Goal: Task Accomplishment & Management: Complete application form

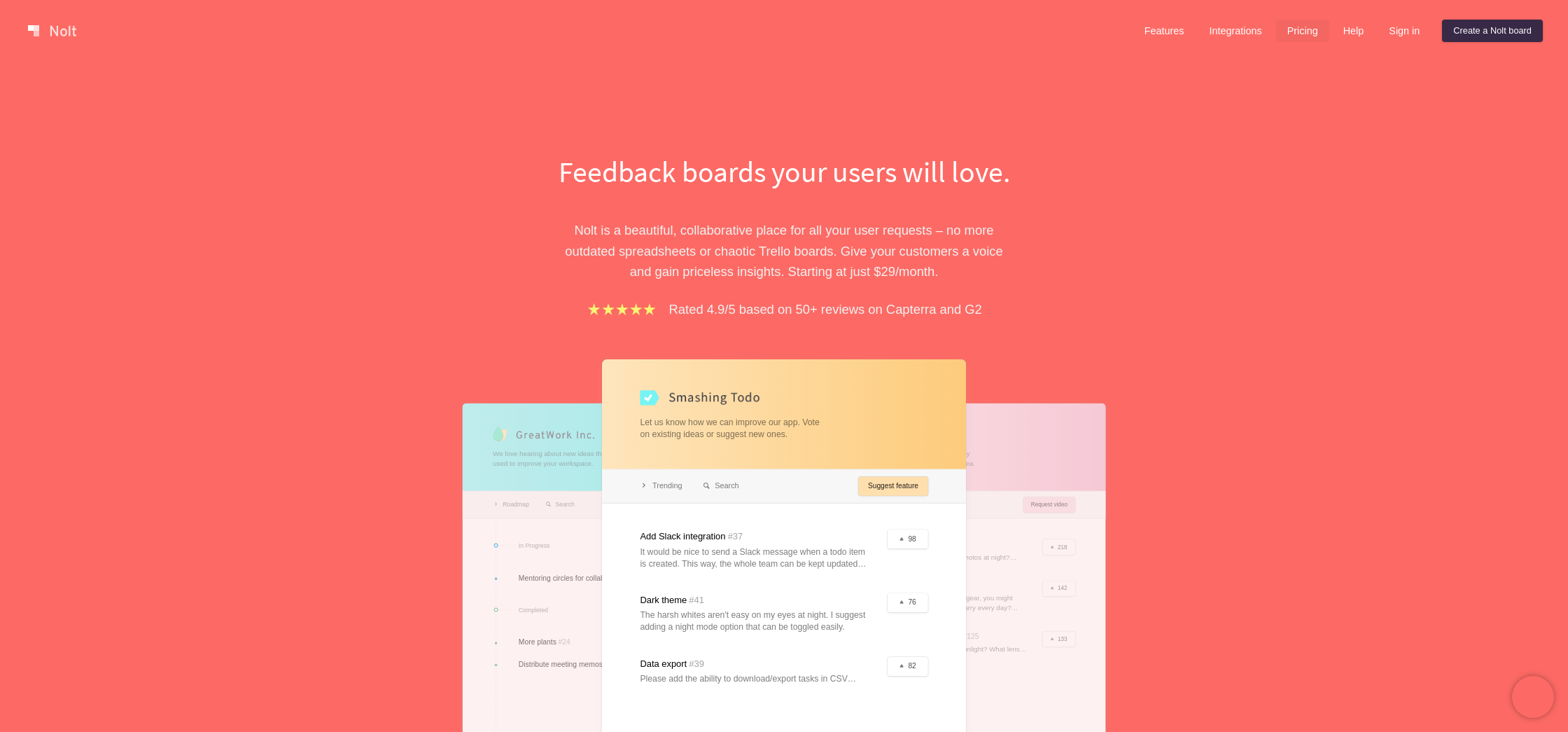
click at [1291, 31] on link "Pricing" at bounding box center [1303, 31] width 53 height 23
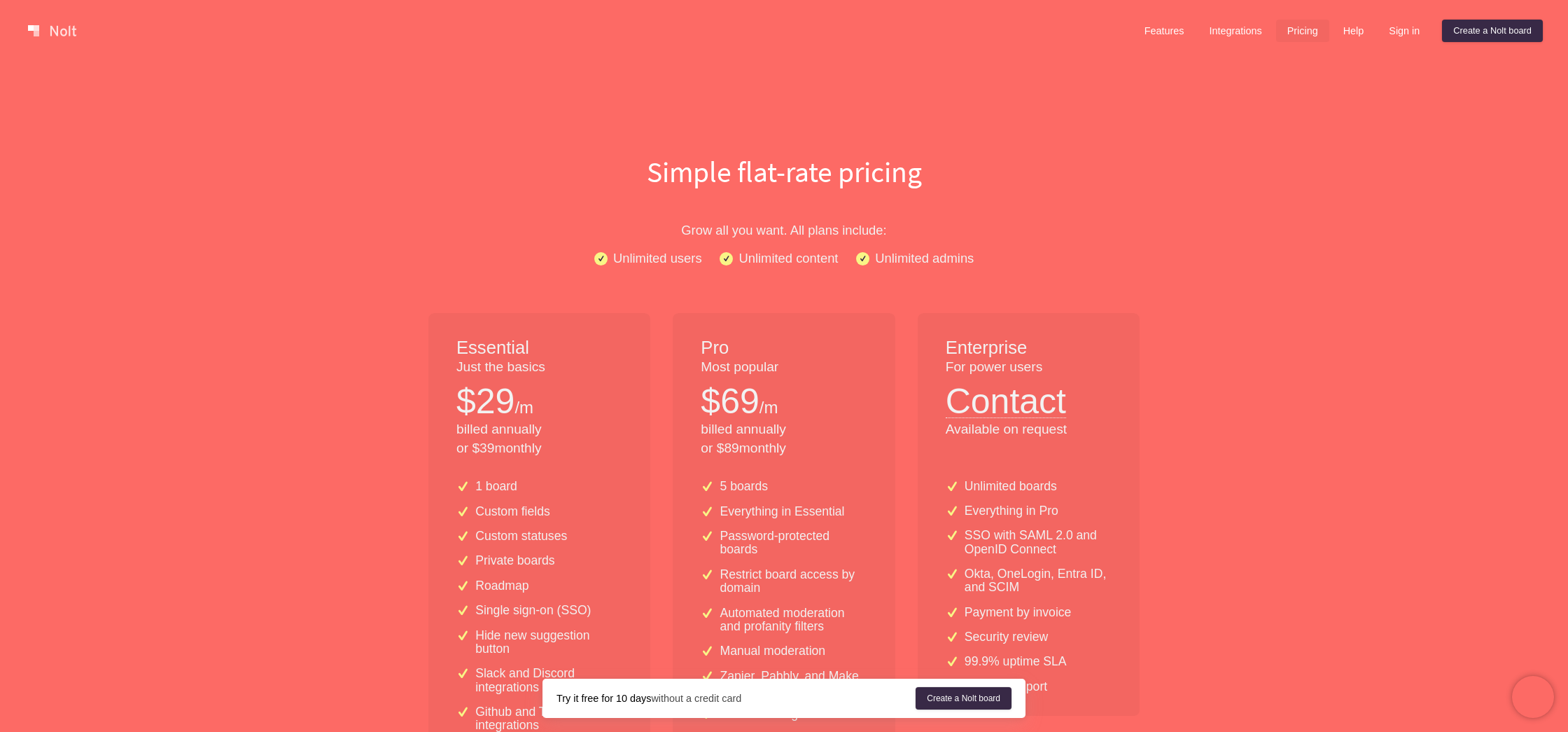
click at [760, 427] on p "billed annually or $ 89 monthly" at bounding box center [784, 440] width 166 height 38
click at [749, 456] on p "billed annually or $ 89 monthly" at bounding box center [784, 440] width 166 height 38
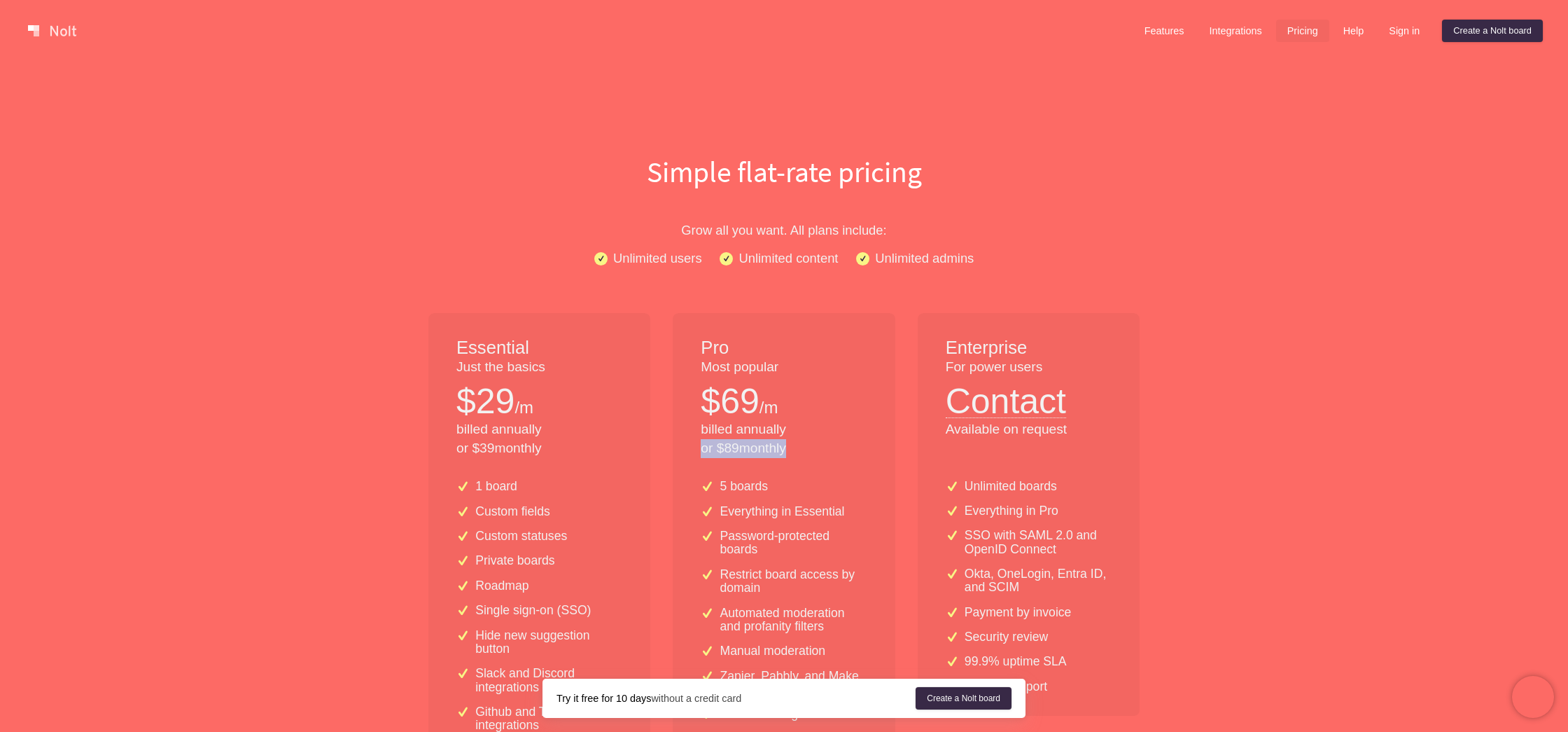
click at [749, 456] on p "billed annually or $ 89 monthly" at bounding box center [784, 440] width 166 height 38
click at [1153, 28] on link "Features" at bounding box center [1164, 31] width 63 height 23
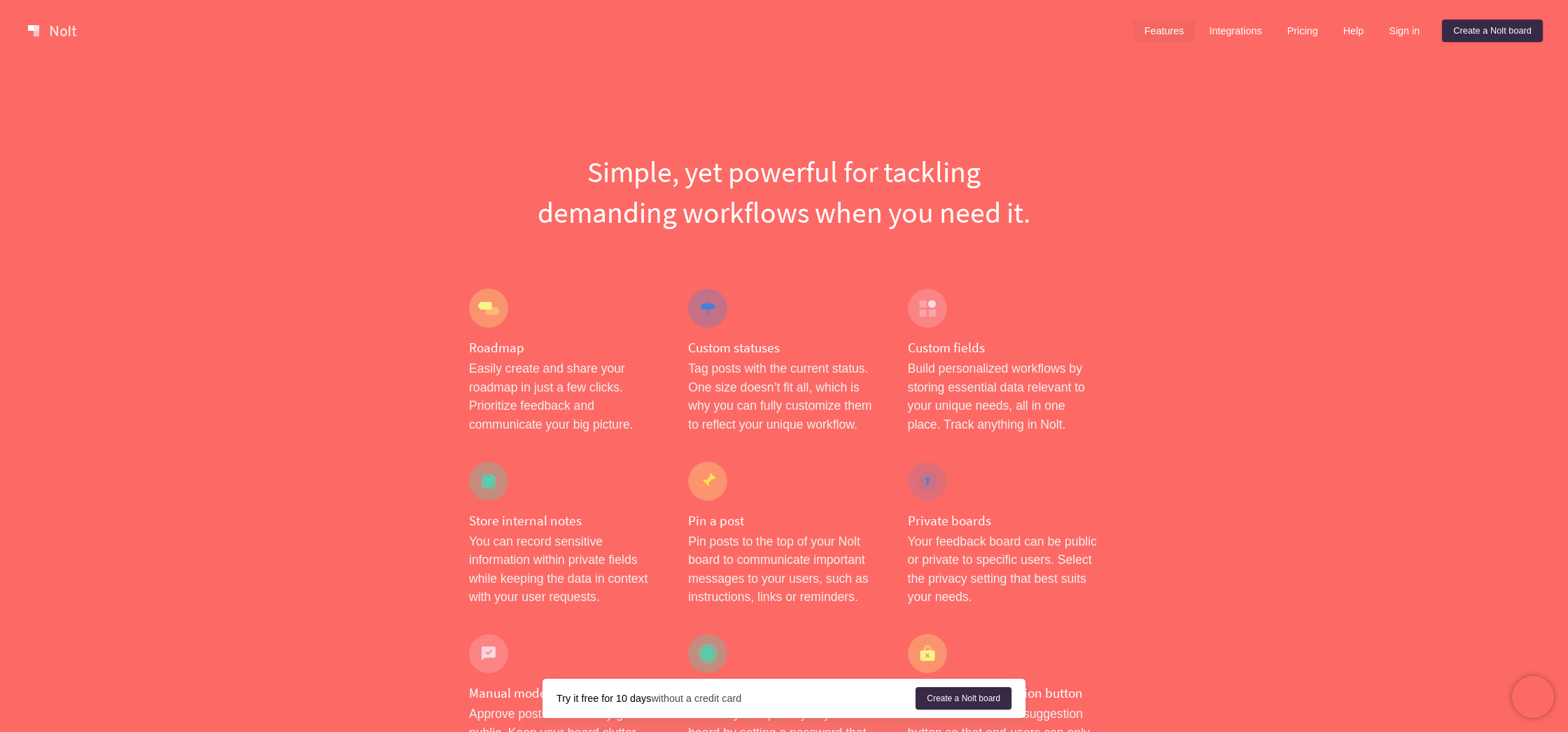
click at [38, 19] on div at bounding box center [576, 30] width 1108 height 28
click at [50, 32] on link at bounding box center [52, 31] width 60 height 23
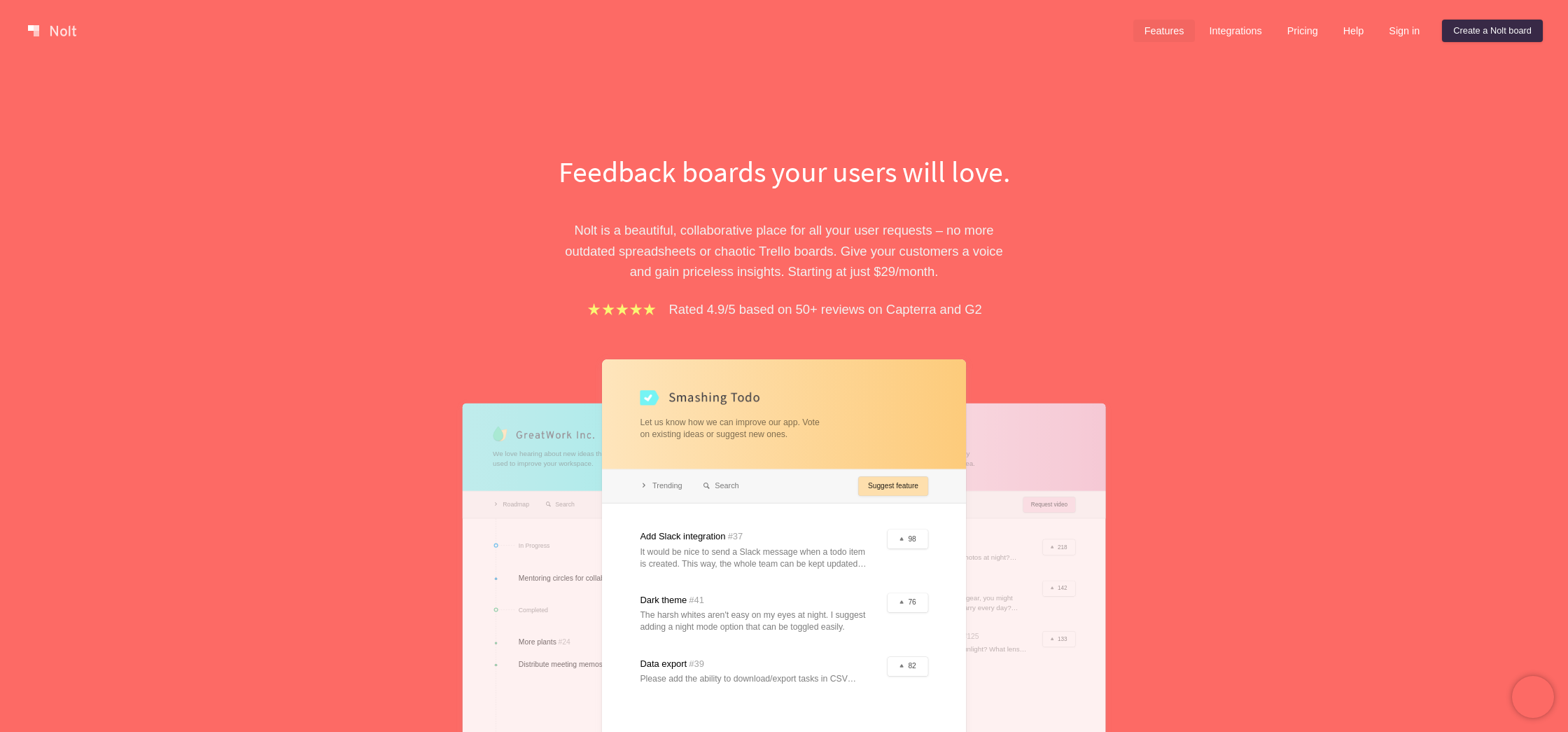
click at [1154, 27] on link "Features" at bounding box center [1164, 31] width 63 height 23
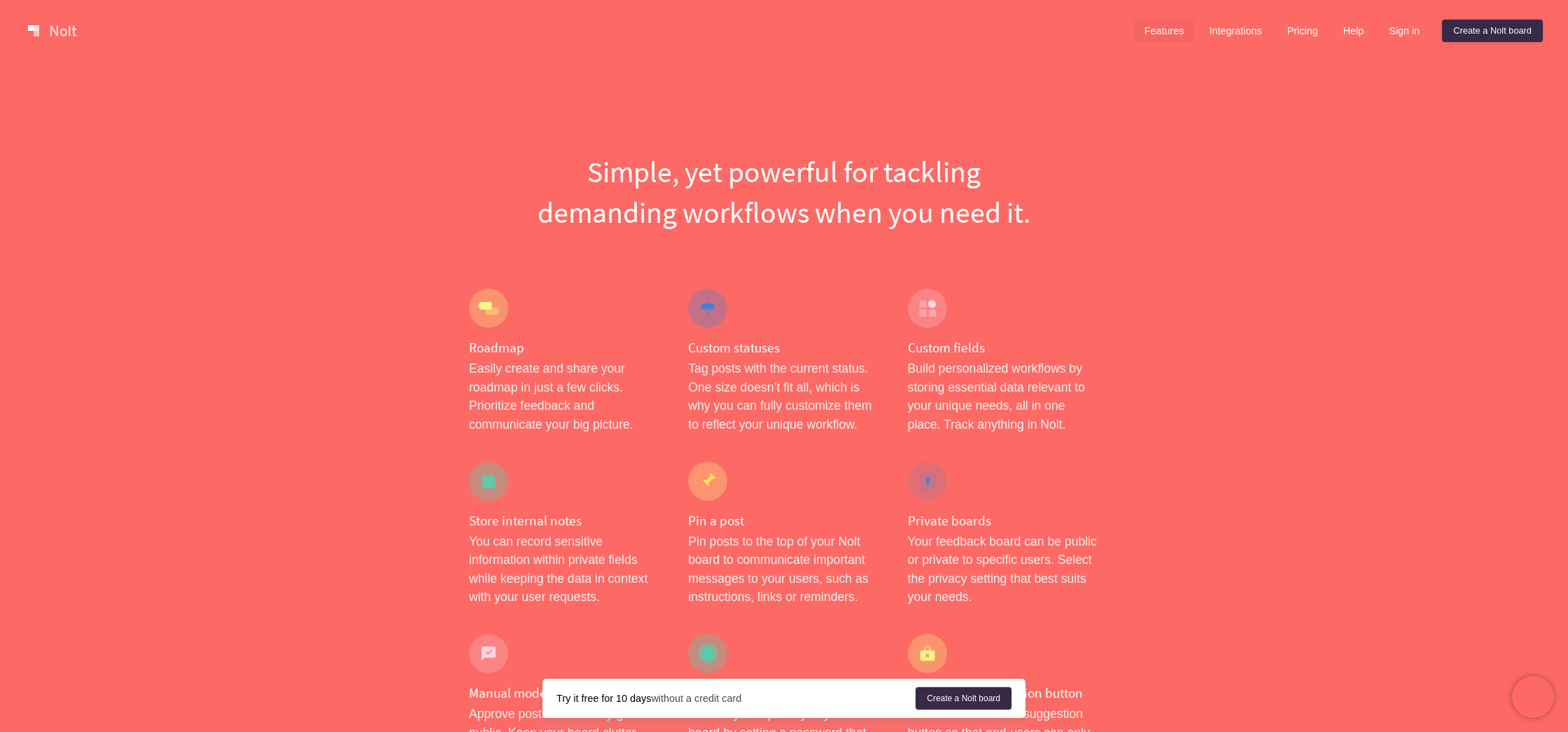
click at [730, 348] on h4 "Custom statuses" at bounding box center [784, 348] width 191 height 17
click at [985, 363] on p "Build personalized workflows by storing essential data relevant to your unique …" at bounding box center [1004, 397] width 191 height 74
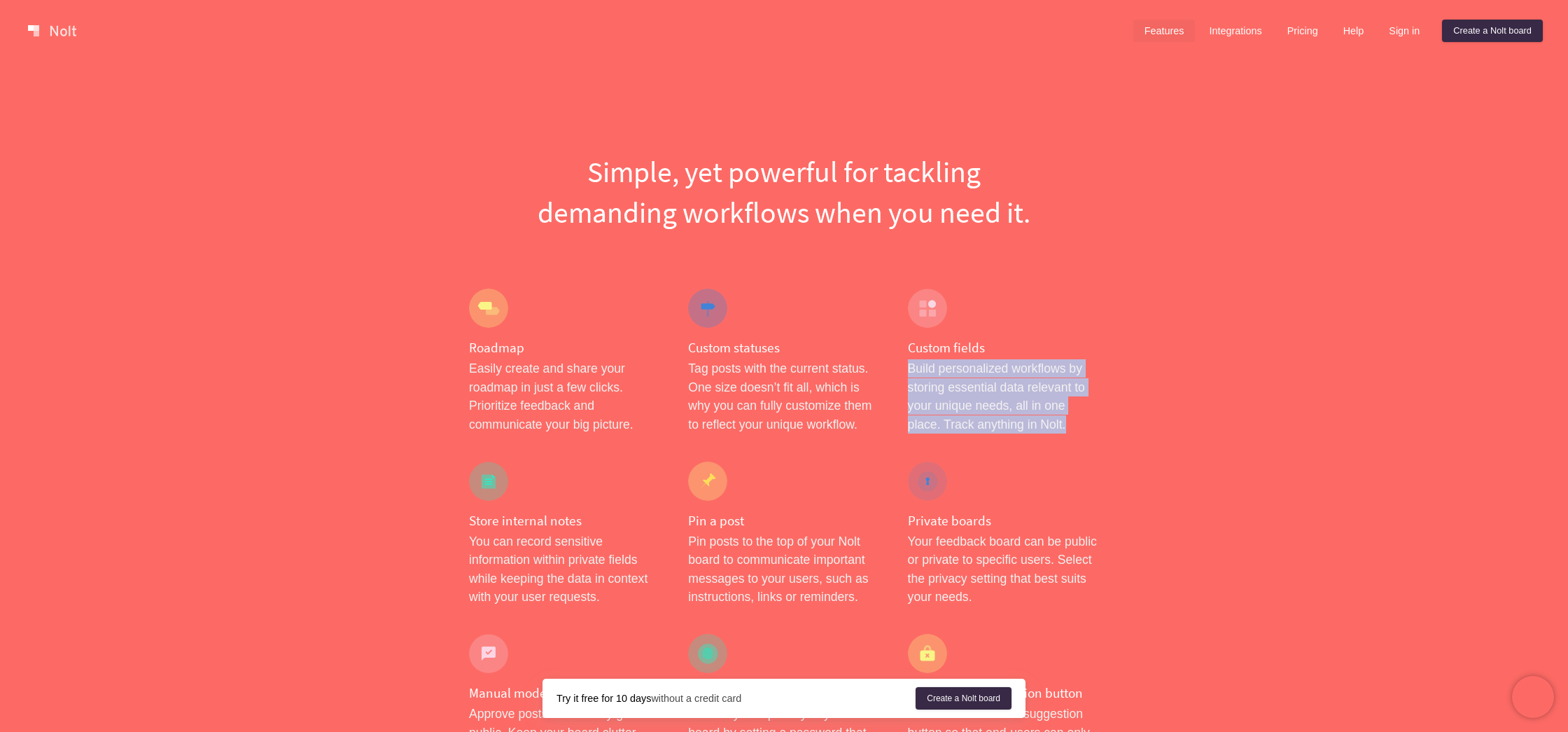
drag, startPoint x: 985, startPoint y: 363, endPoint x: 1012, endPoint y: 465, distance: 105.5
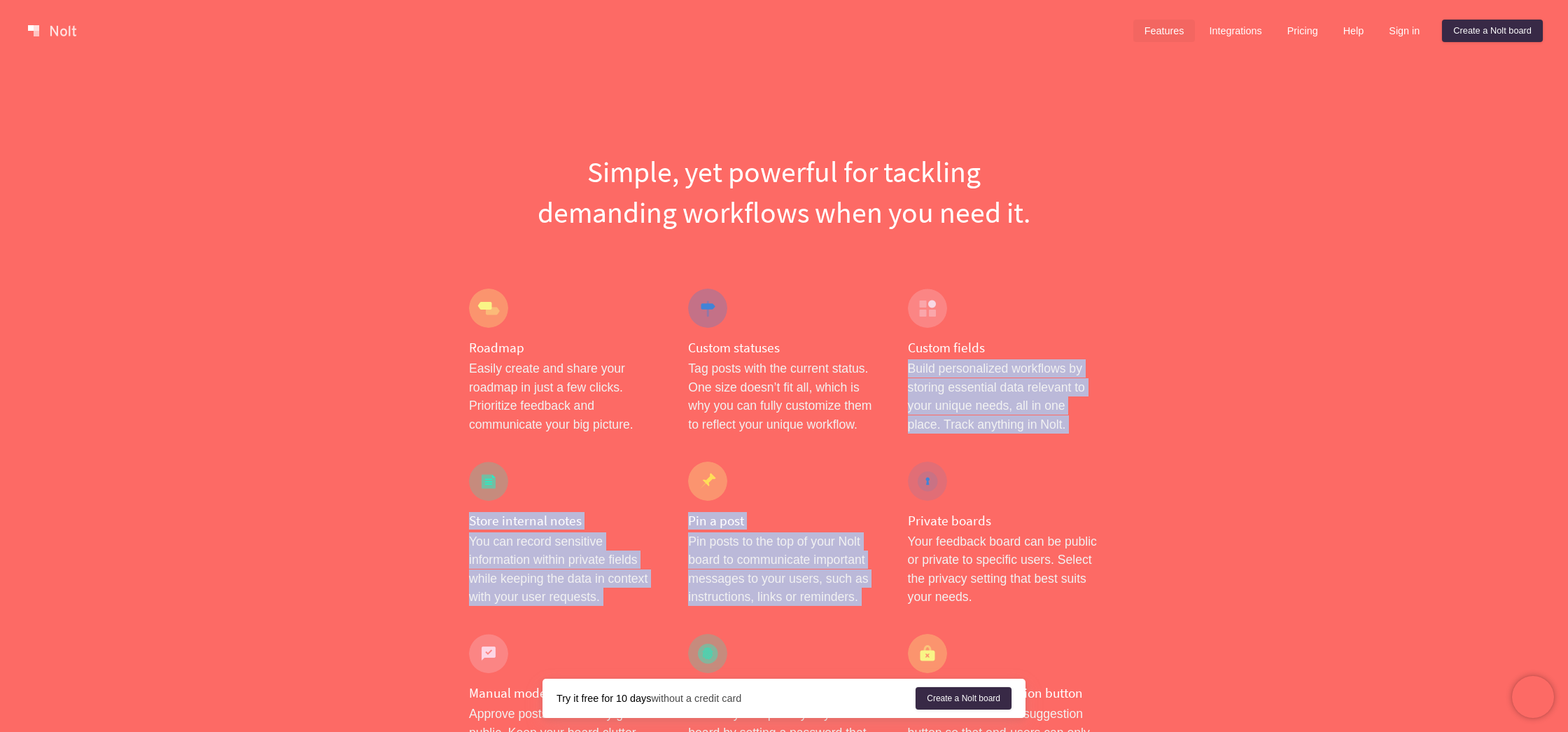
click at [794, 522] on h4 "Pin a post" at bounding box center [784, 520] width 191 height 17
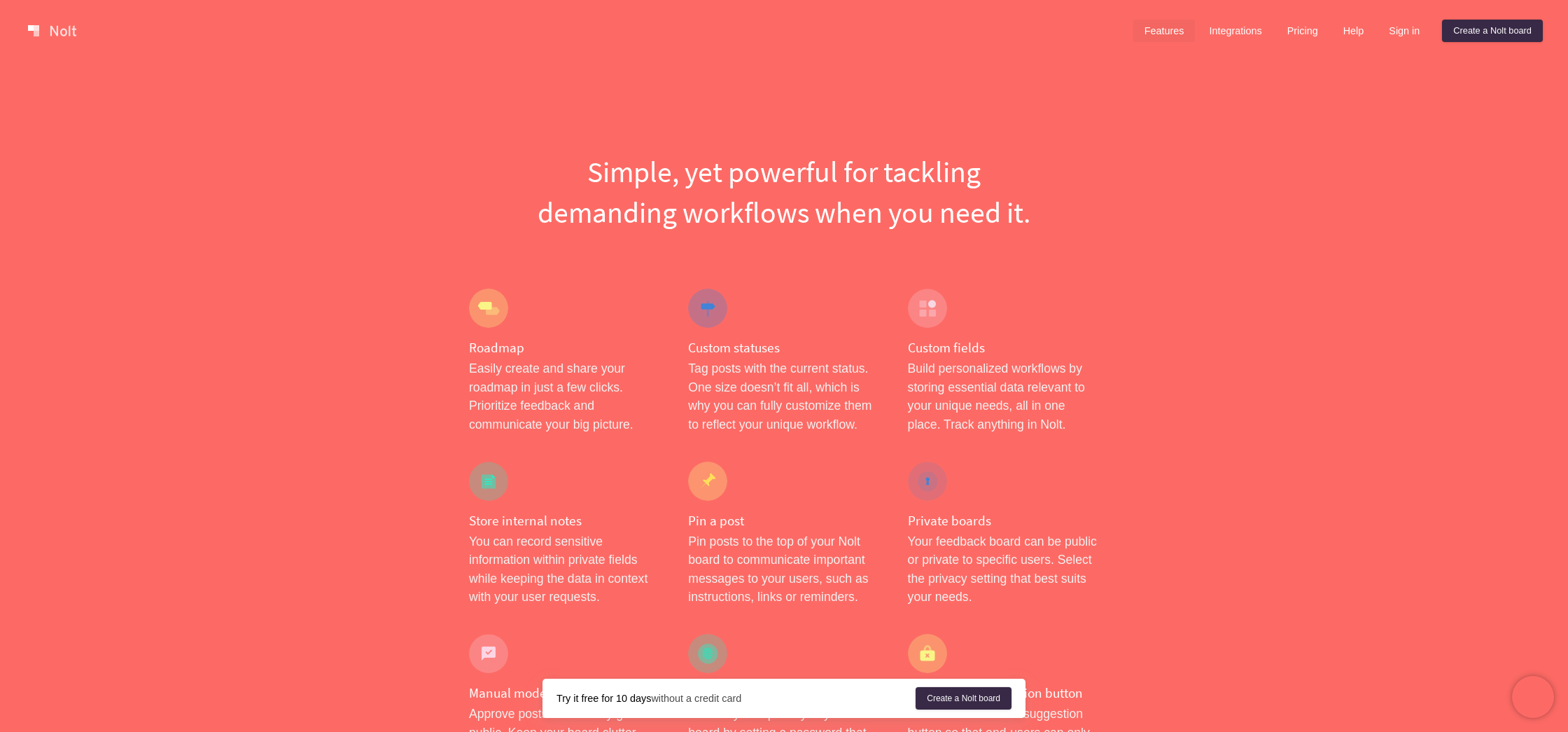
click at [549, 536] on p "You can record sensitive information within private fields while keeping the da…" at bounding box center [565, 569] width 191 height 74
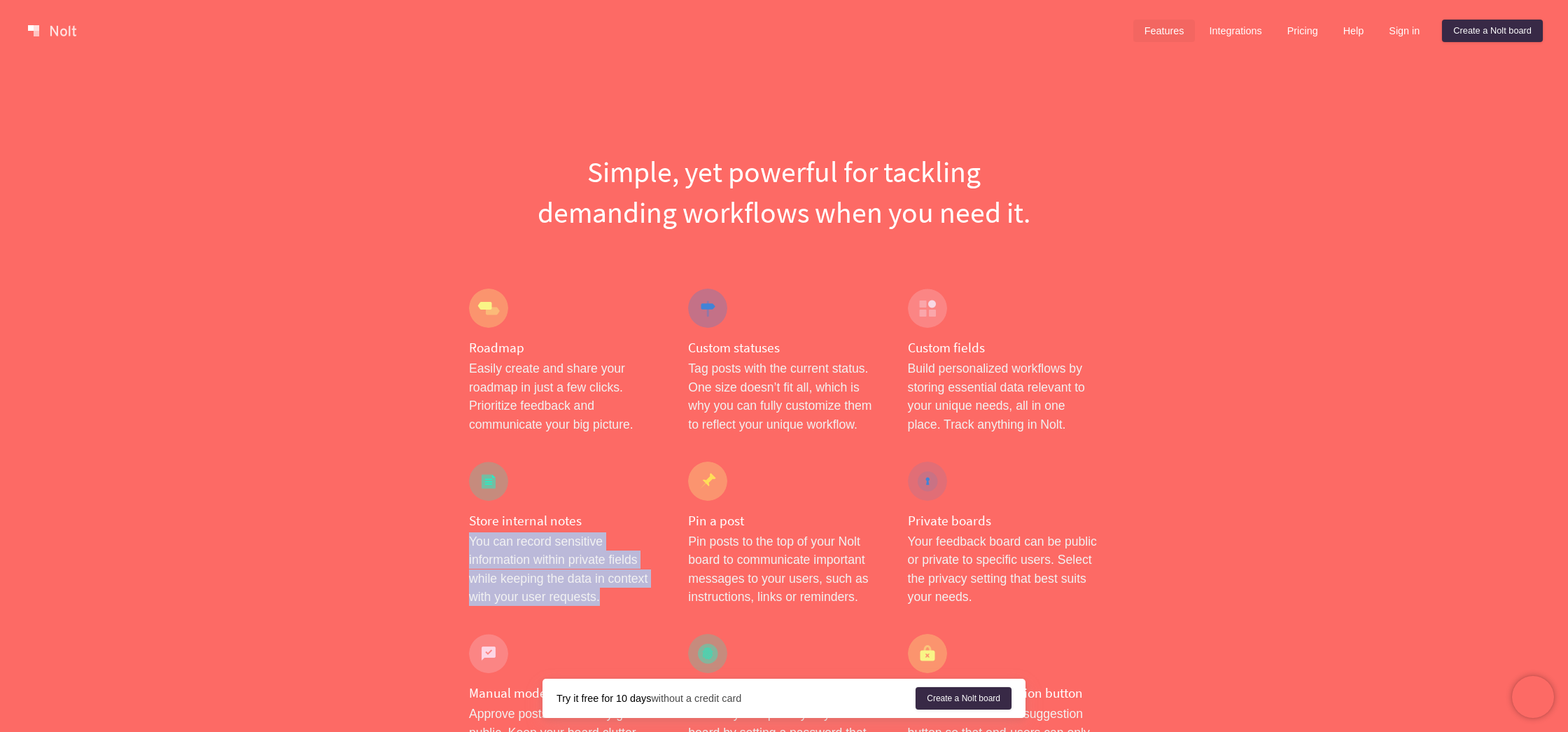
drag, startPoint x: 549, startPoint y: 536, endPoint x: 546, endPoint y: 565, distance: 29.2
click at [546, 565] on p "You can record sensitive information within private fields while keeping the da…" at bounding box center [565, 569] width 191 height 74
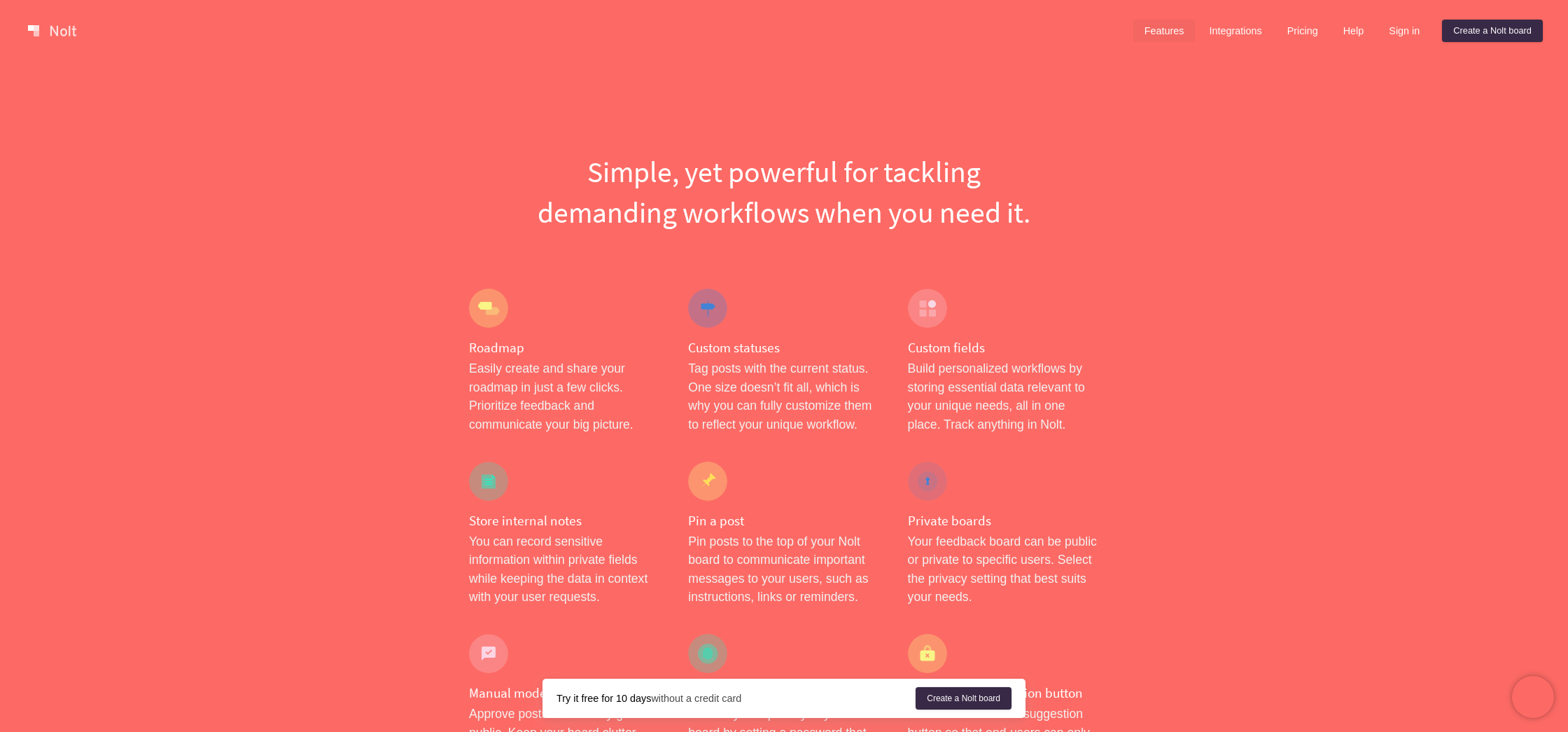
click at [529, 401] on p "Easily create and share your roadmap in just a few clicks. Prioritize feedback …" at bounding box center [565, 397] width 191 height 74
click at [554, 371] on p "Easily create and share your roadmap in just a few clicks. Prioritize feedback …" at bounding box center [565, 397] width 191 height 74
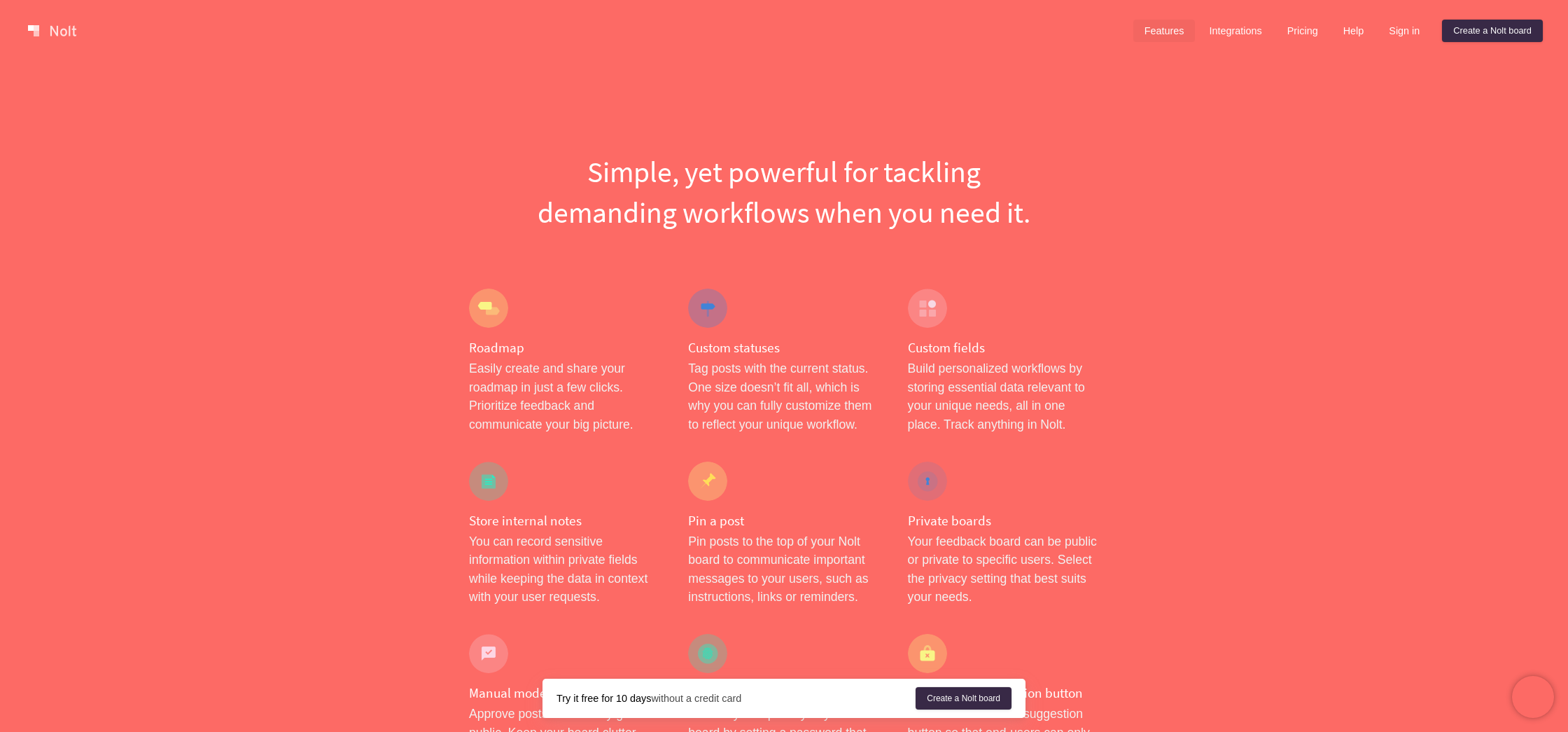
click at [553, 380] on p "Easily create and share your roadmap in just a few clicks. Prioritize feedback …" at bounding box center [565, 397] width 191 height 74
click at [549, 406] on p "Easily create and share your roadmap in just a few clicks. Prioritize feedback …" at bounding box center [565, 397] width 191 height 74
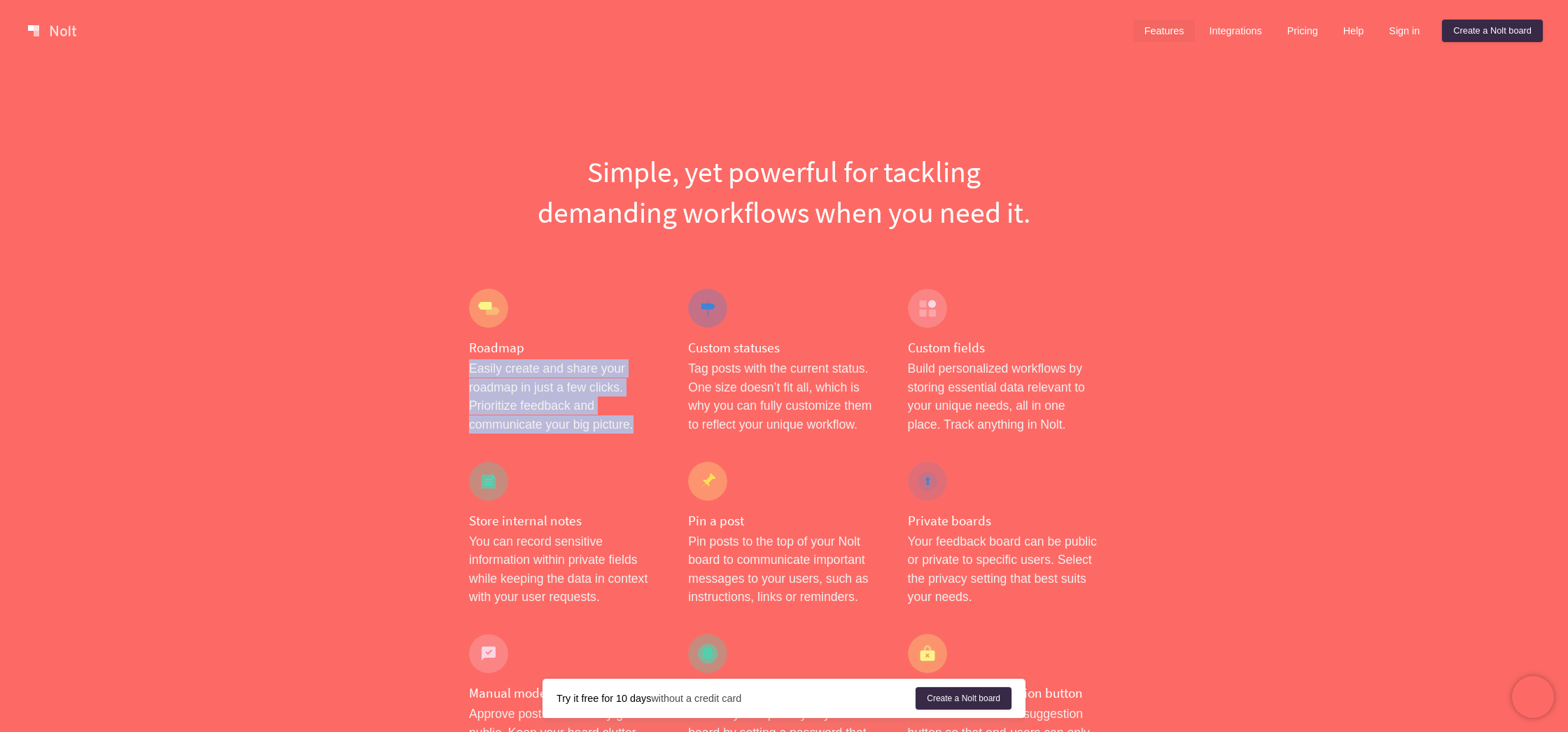
click at [549, 406] on p "Easily create and share your roadmap in just a few clicks. Prioritize feedback …" at bounding box center [565, 397] width 191 height 74
click at [553, 424] on p "Easily create and share your roadmap in just a few clicks. Prioritize feedback …" at bounding box center [565, 397] width 191 height 74
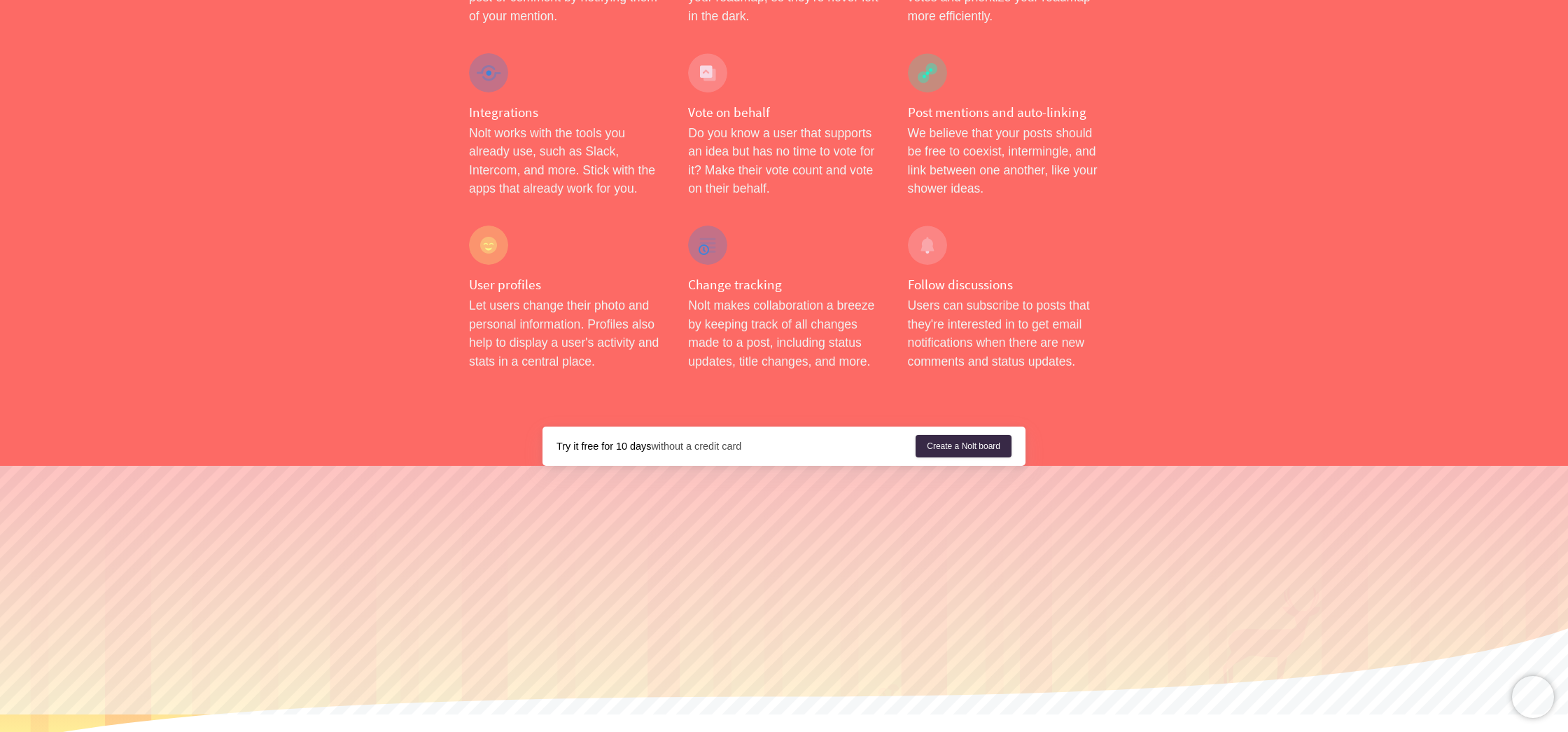
scroll to position [2182, 0]
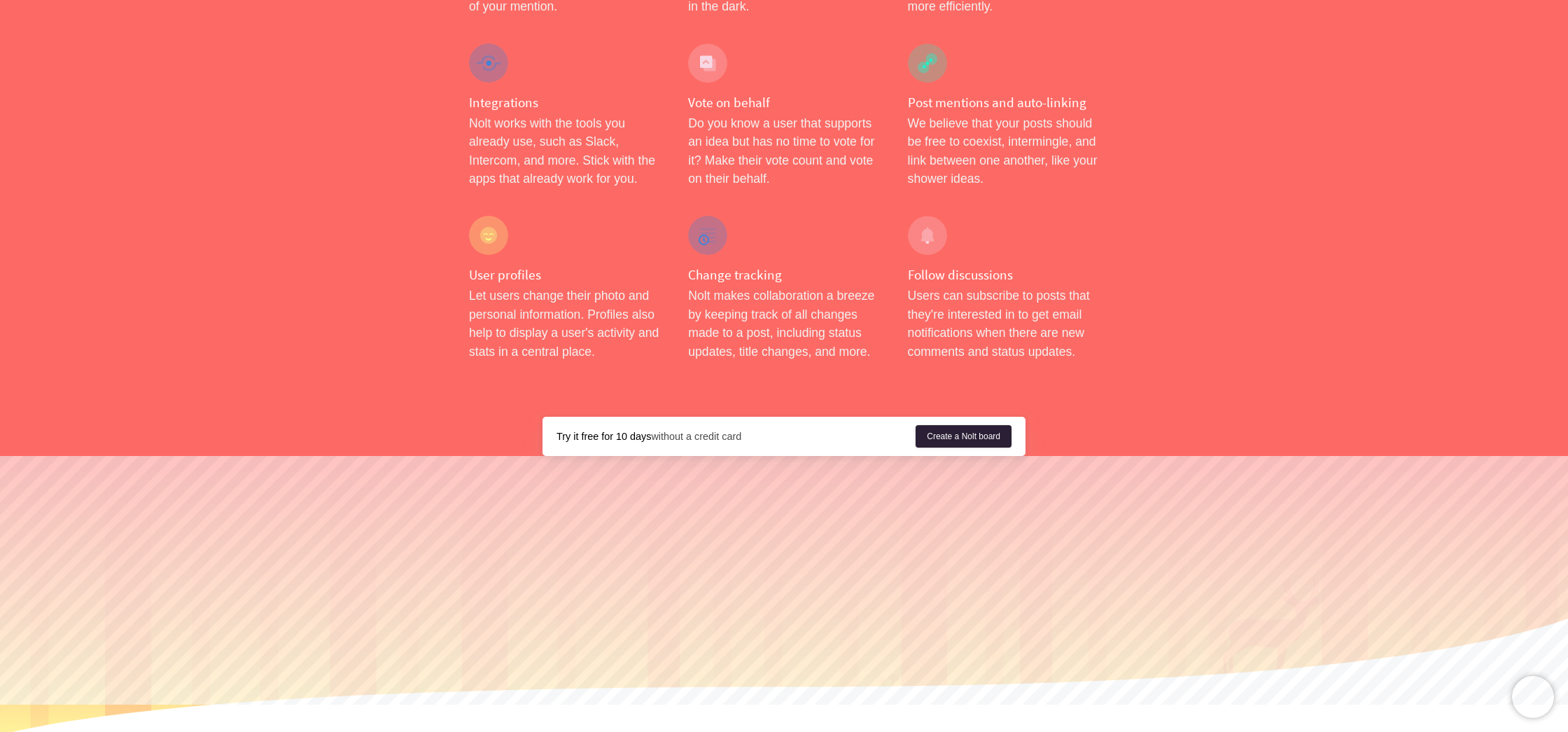
click at [941, 425] on link "Create a Nolt board" at bounding box center [963, 436] width 96 height 23
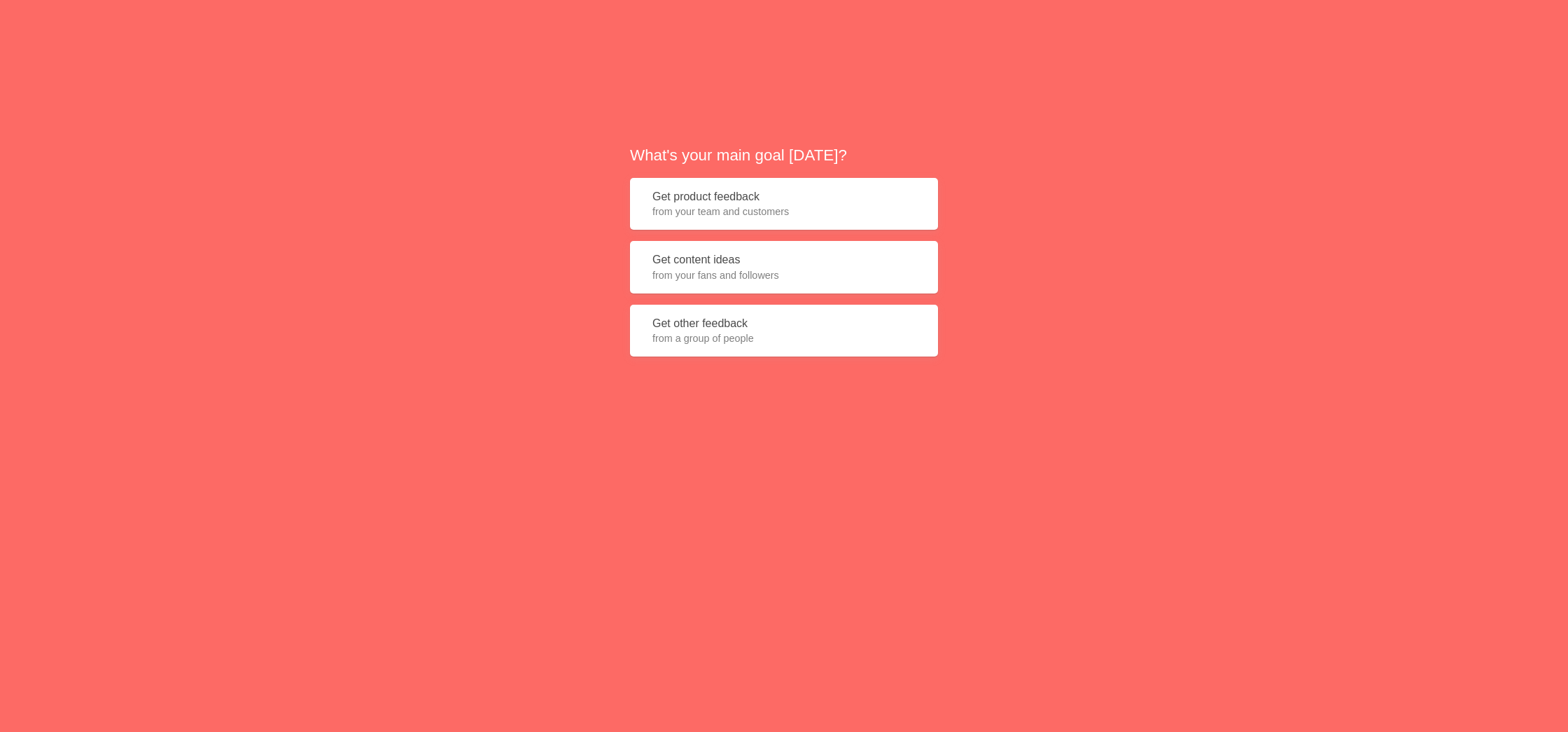
click at [750, 209] on span "from your team and customers" at bounding box center [784, 211] width 263 height 14
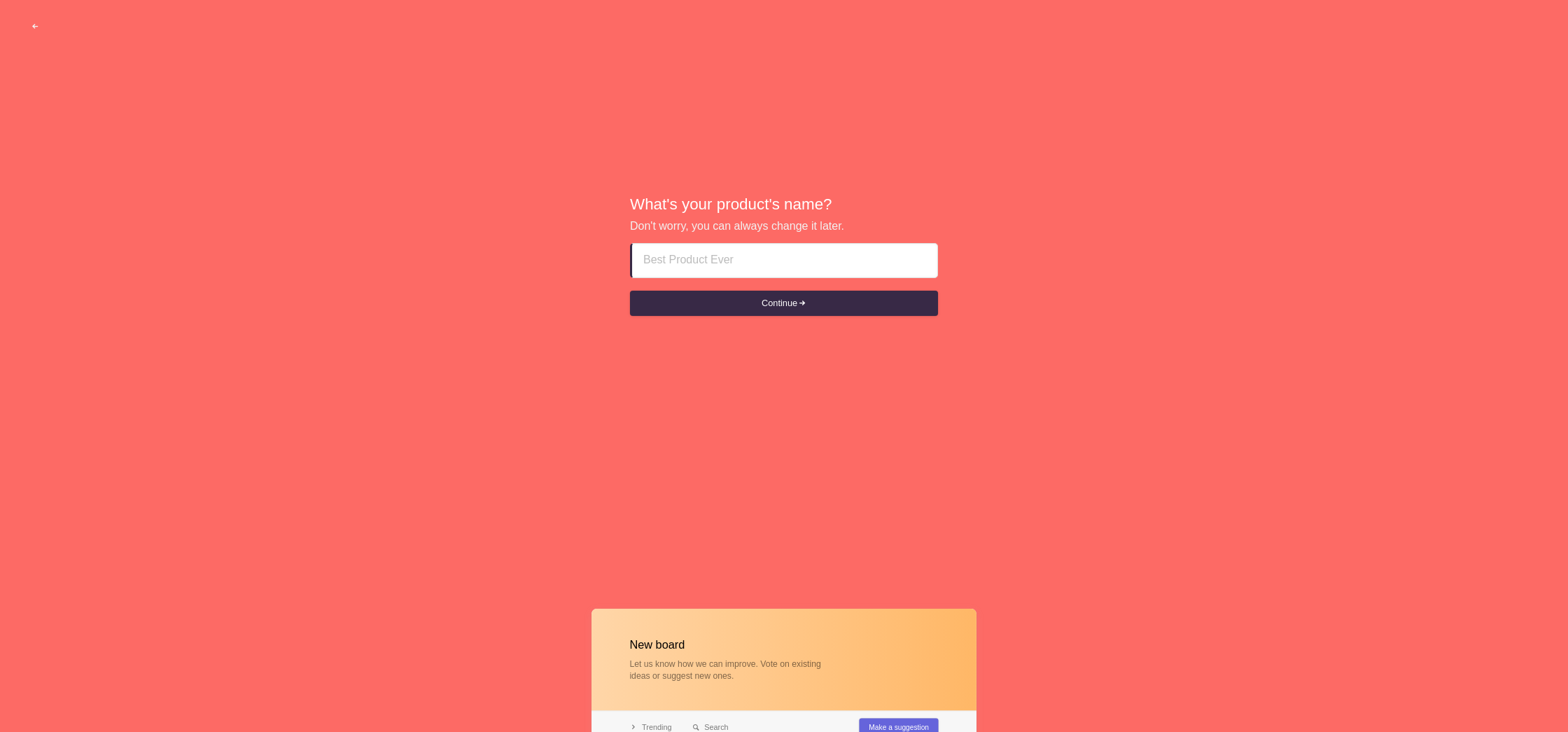
click at [745, 262] on input at bounding box center [784, 260] width 283 height 34
click at [857, 297] on button "Continue" at bounding box center [784, 303] width 308 height 25
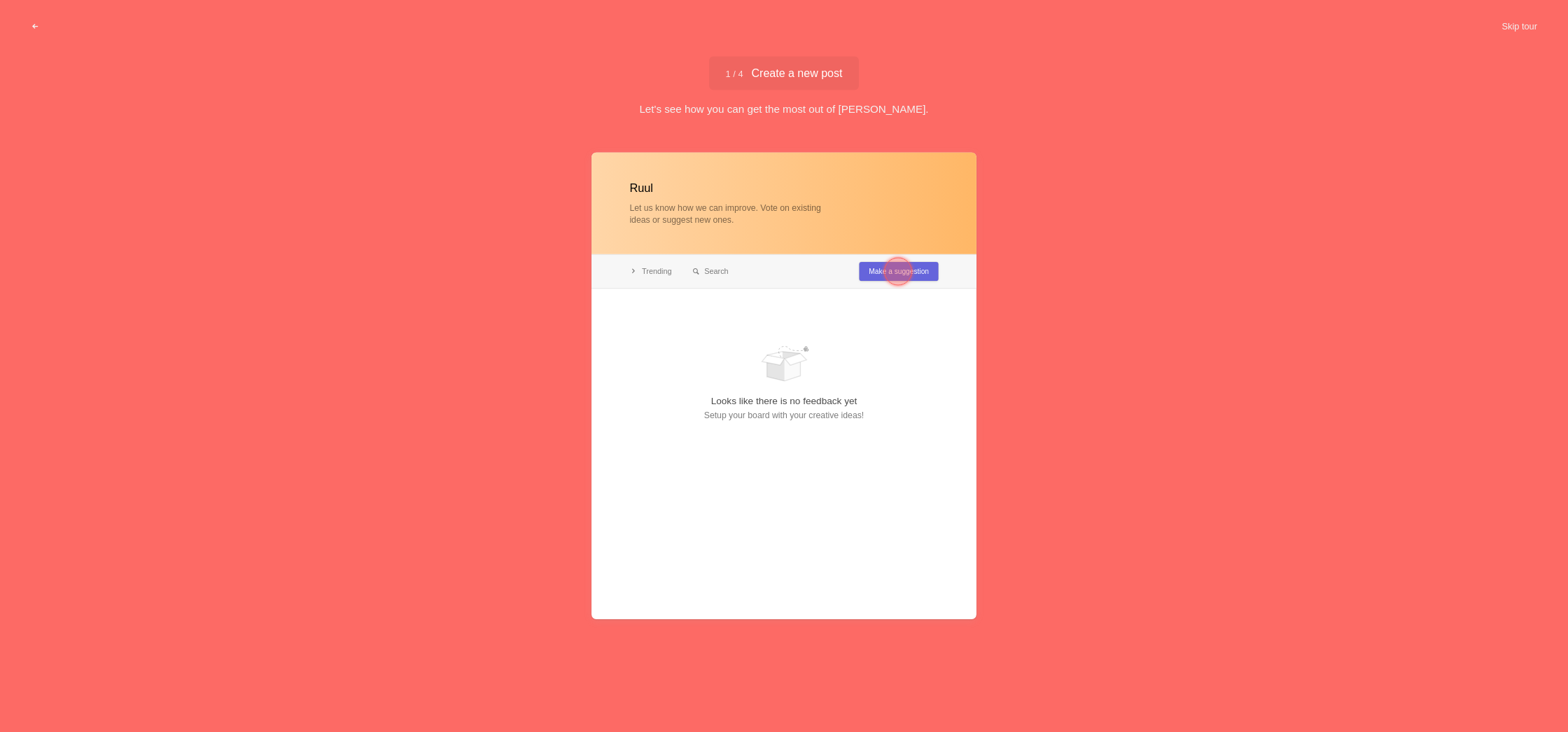
type input "Ruul"
click at [787, 114] on div "Let's see how you can get the most out of Nolt." at bounding box center [784, 109] width 1568 height 15
click at [871, 276] on div at bounding box center [784, 385] width 385 height 467
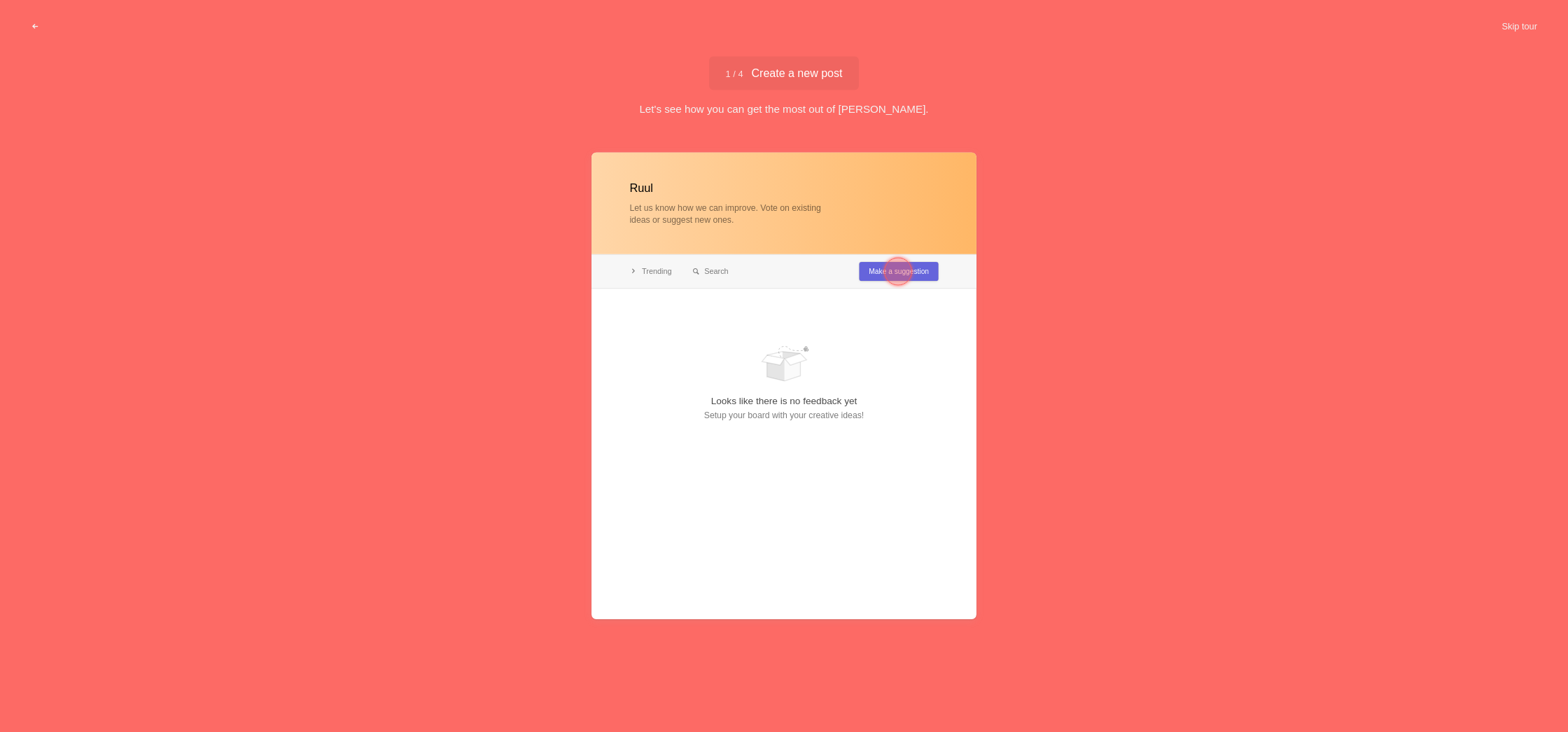
click at [894, 274] on div at bounding box center [898, 271] width 28 height 28
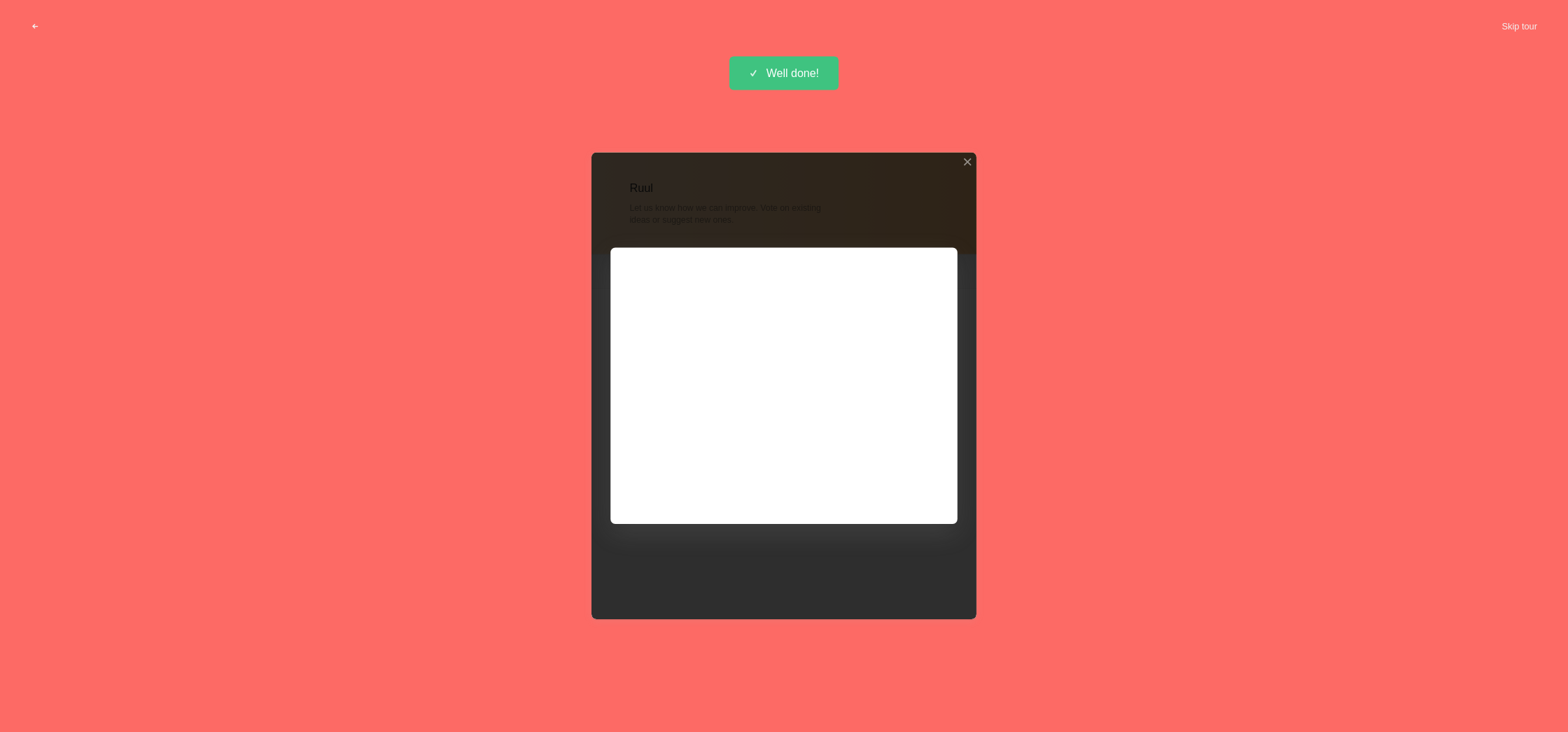
click at [912, 493] on div at bounding box center [784, 385] width 385 height 467
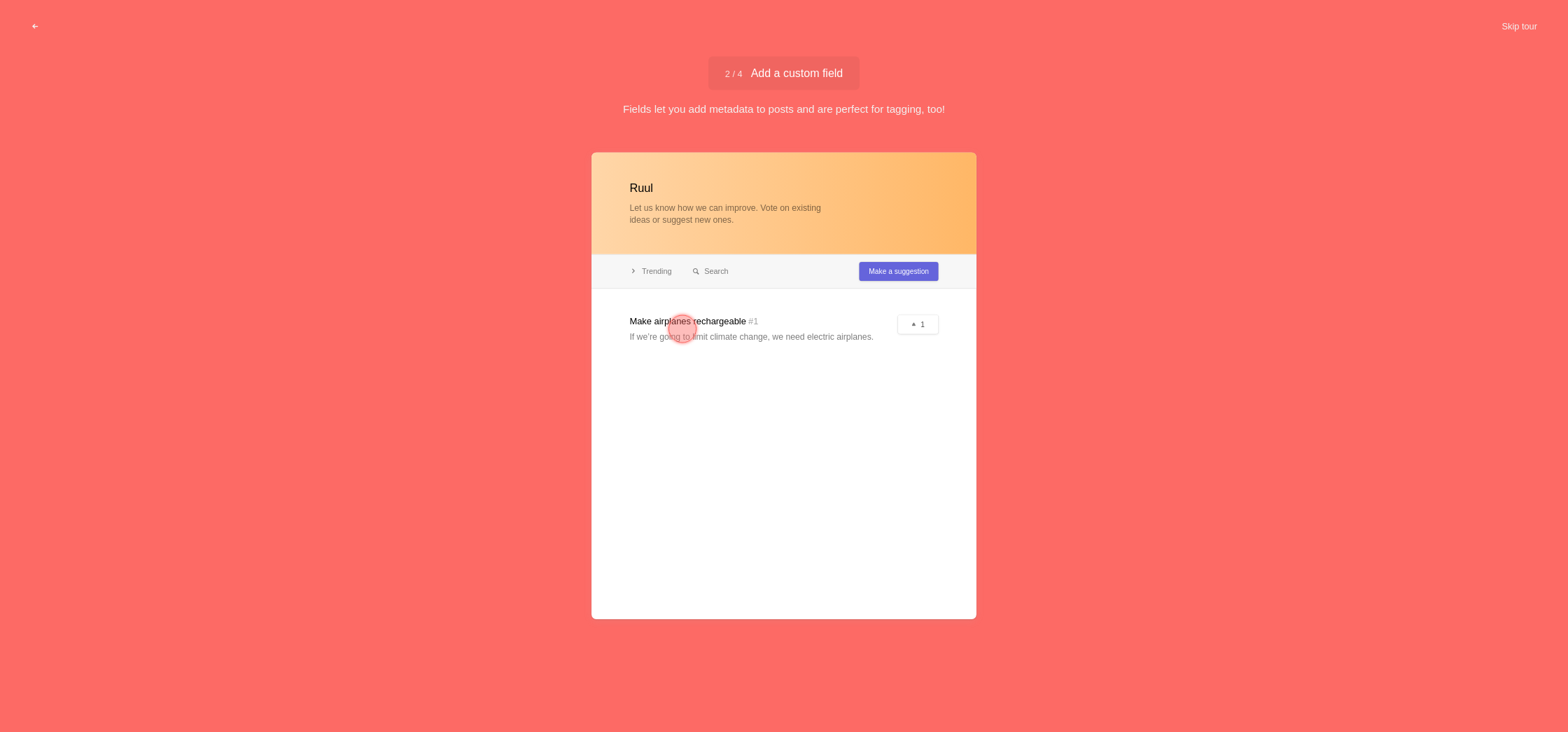
click at [677, 334] on div at bounding box center [682, 328] width 28 height 28
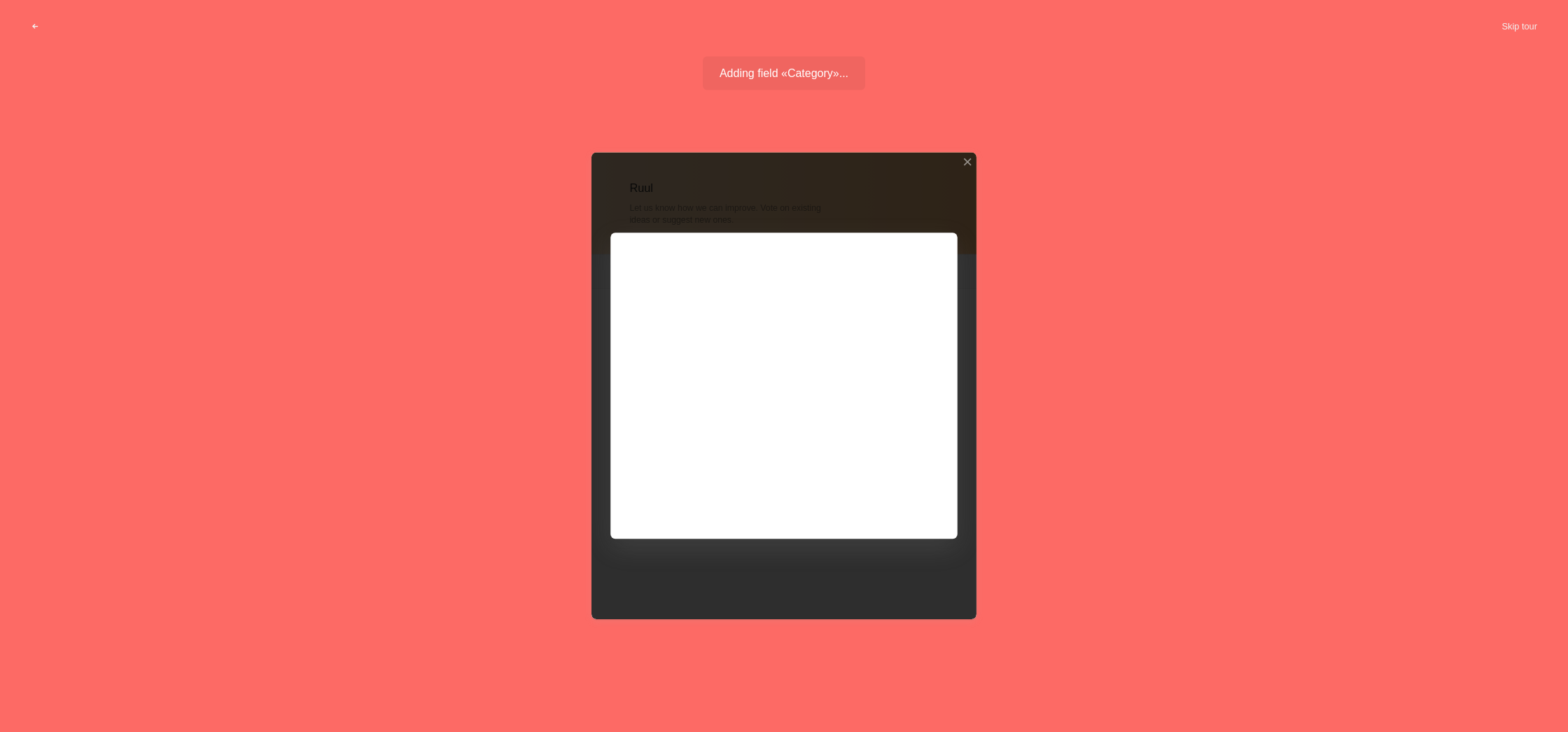
click at [829, 321] on div at bounding box center [784, 385] width 385 height 467
click at [1518, 26] on button "Skip tour" at bounding box center [1520, 26] width 69 height 25
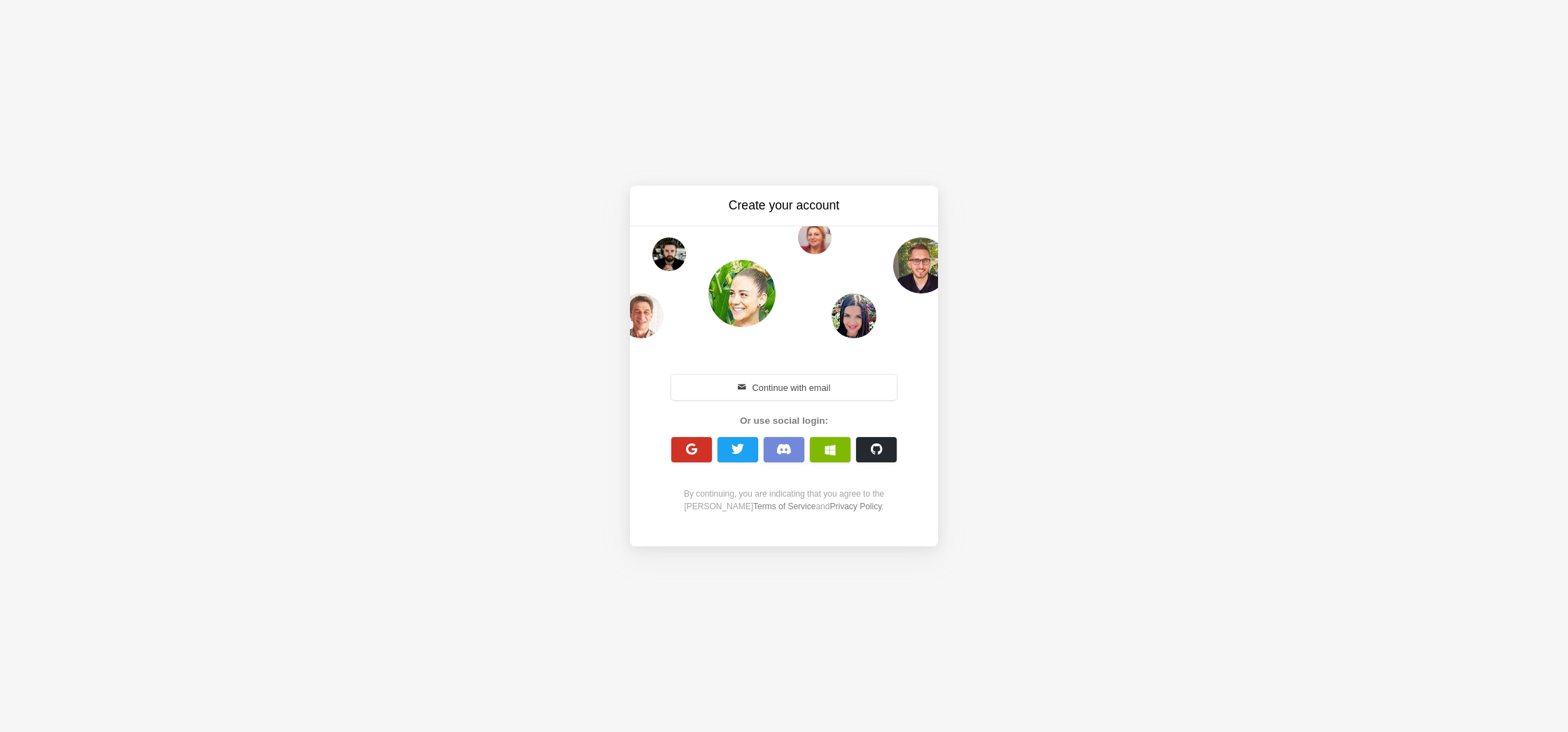
click at [692, 452] on span "button" at bounding box center [692, 449] width 14 height 14
